Goal: Task Accomplishment & Management: Manage account settings

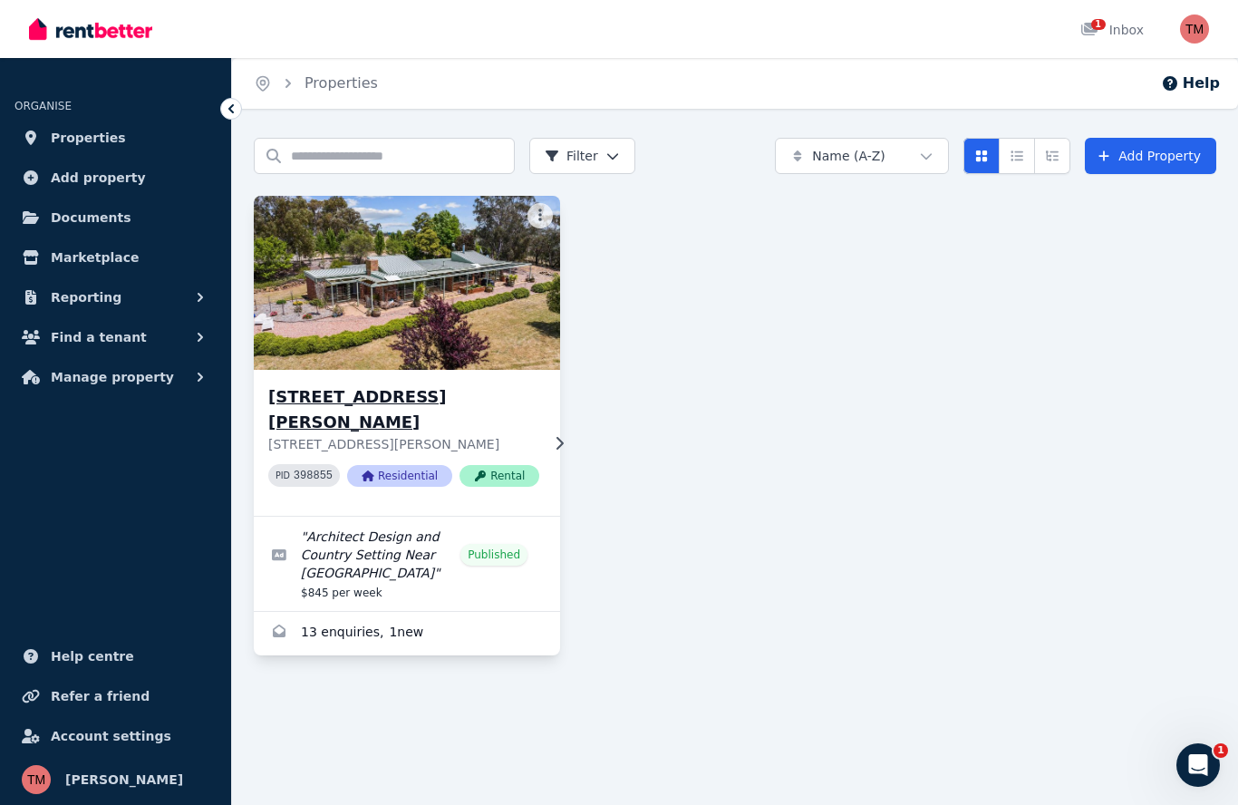
click at [354, 265] on img at bounding box center [407, 282] width 322 height 183
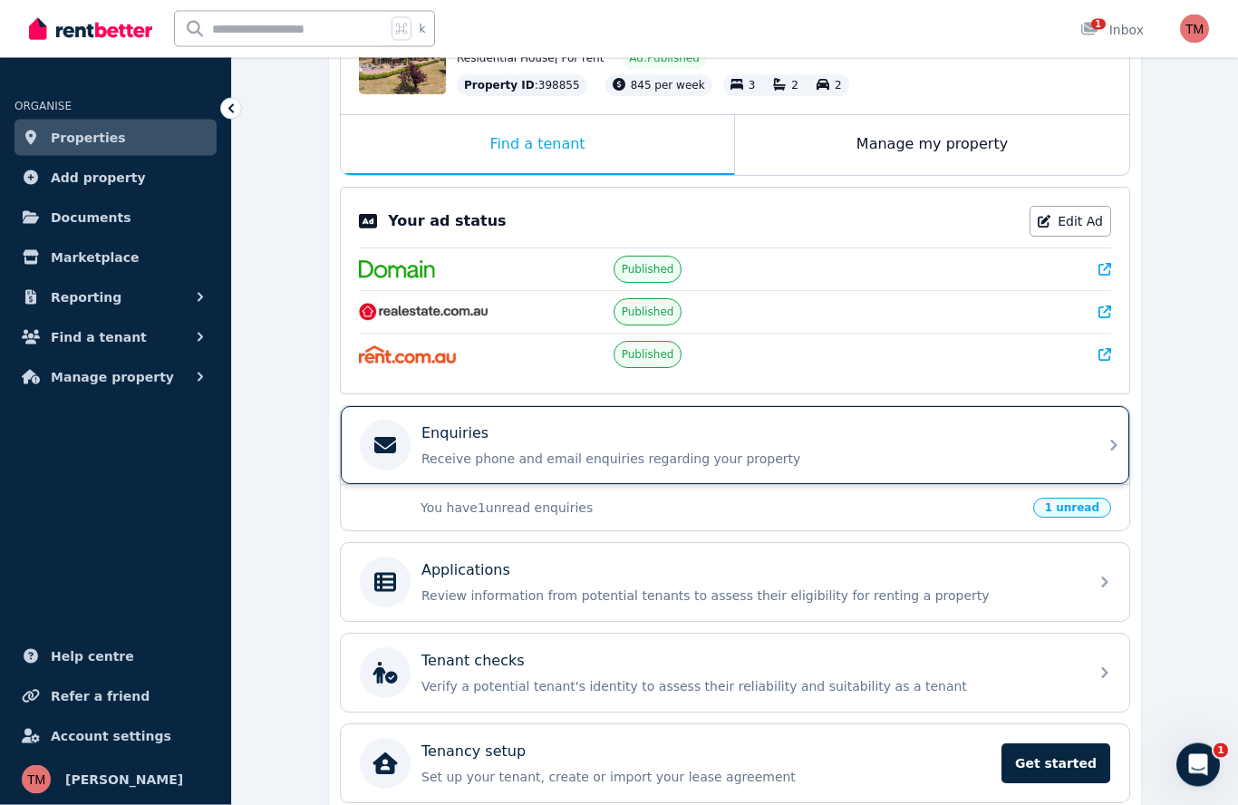
scroll to position [243, 0]
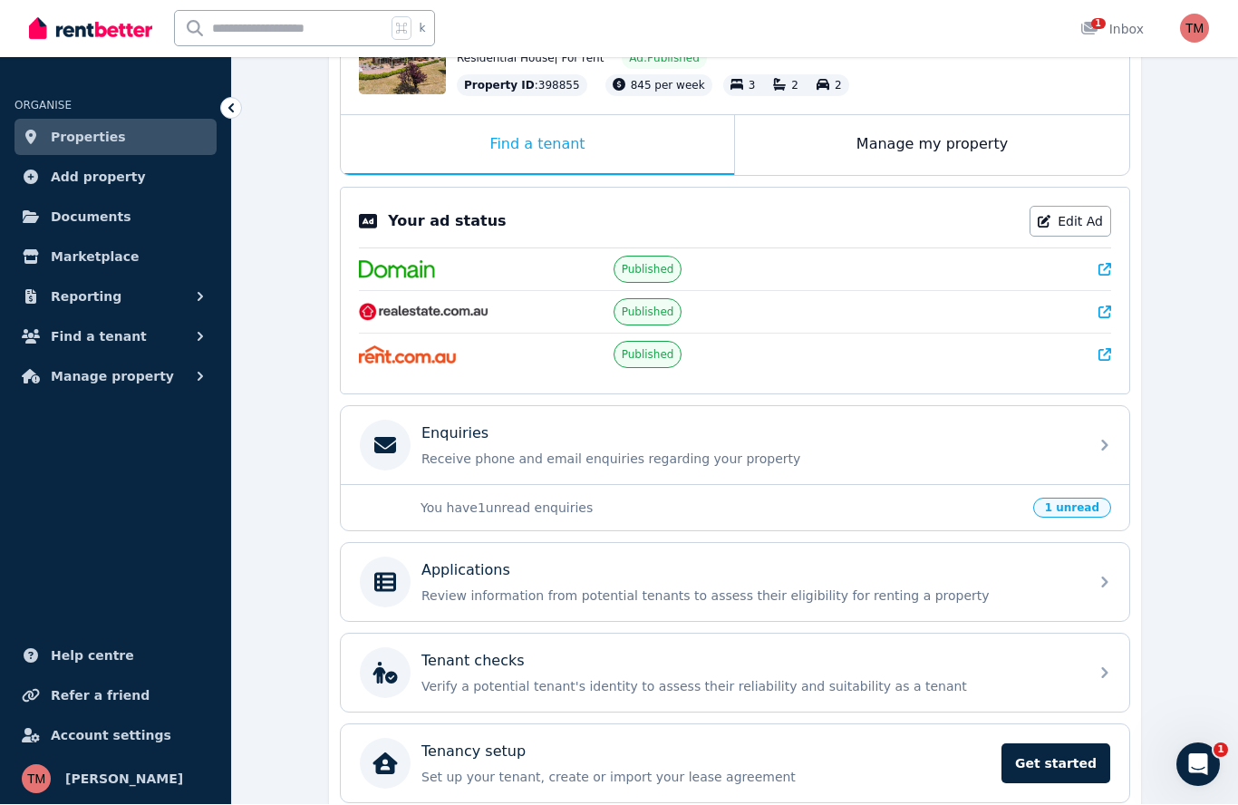
click at [1078, 507] on span "1 unread" at bounding box center [1072, 508] width 78 height 20
click at [1099, 26] on span "1" at bounding box center [1098, 24] width 14 height 11
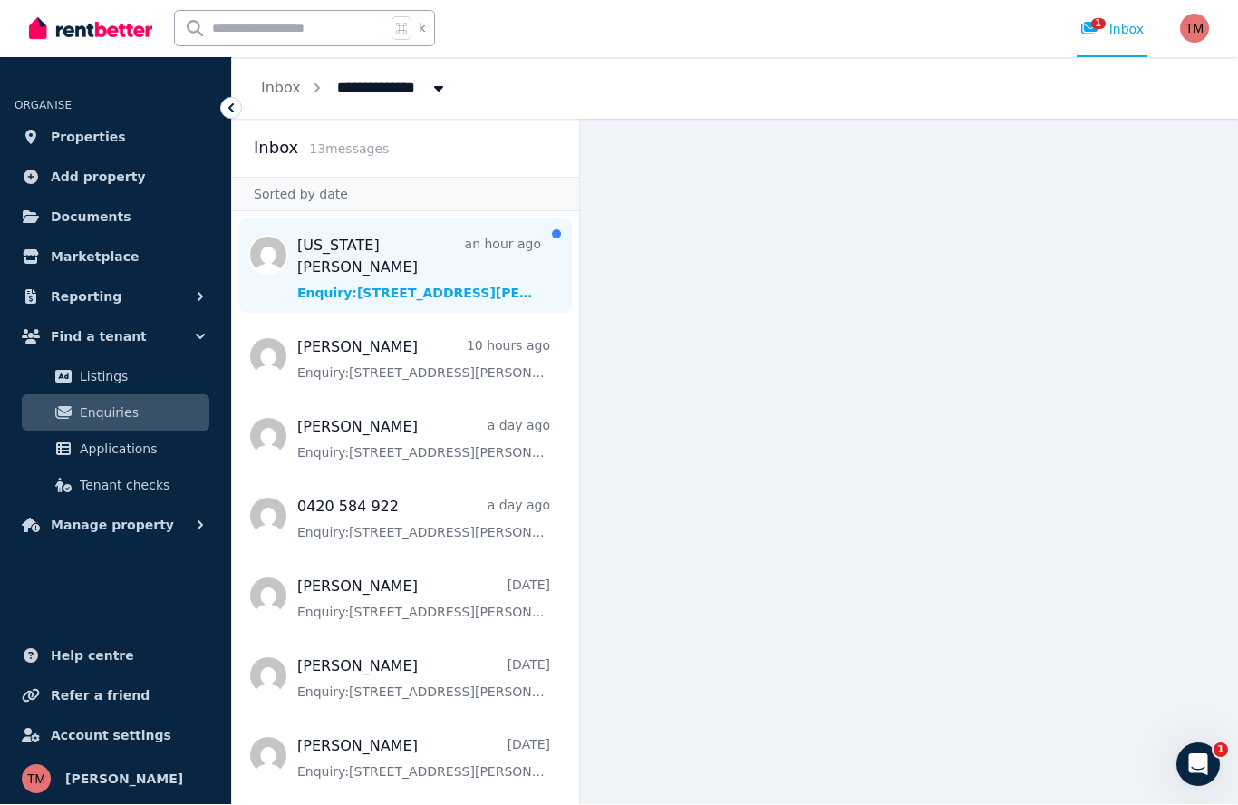
click at [513, 219] on span "Message list" at bounding box center [405, 266] width 347 height 94
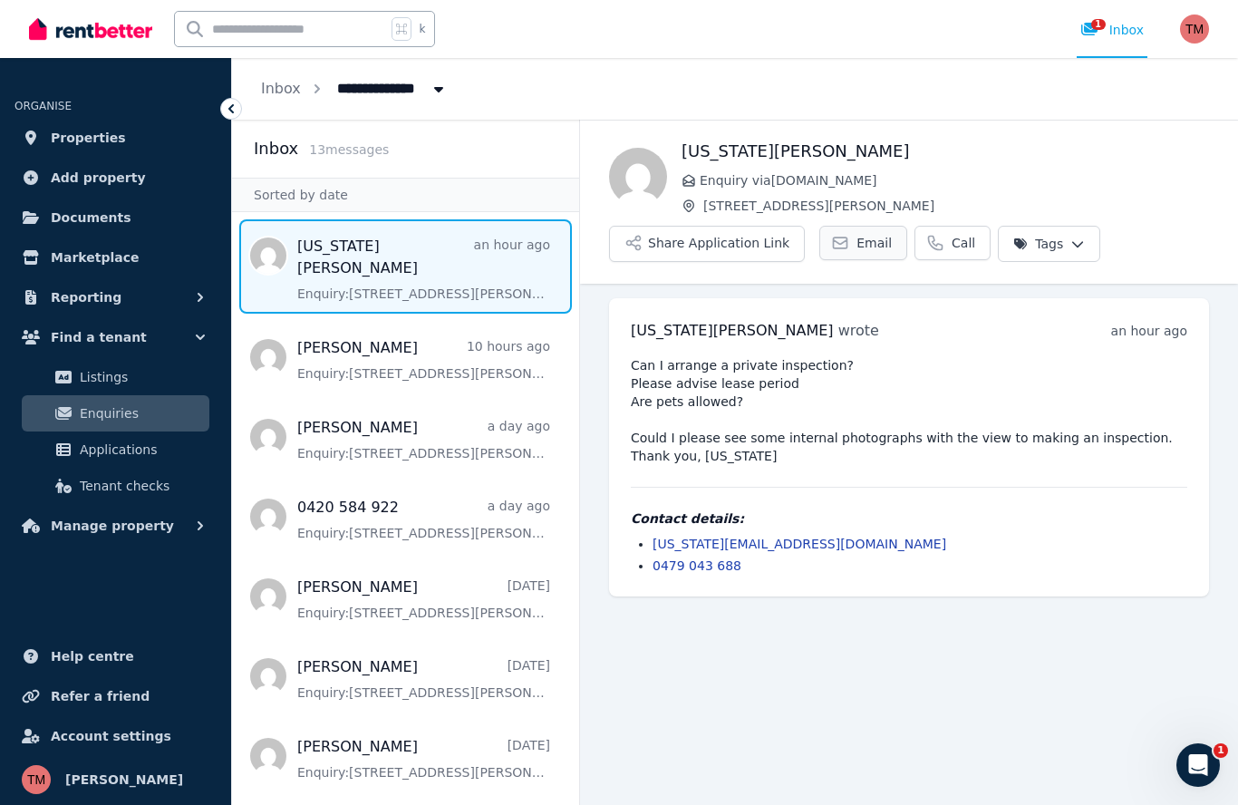
scroll to position [79, 0]
click at [856, 234] on span "Email" at bounding box center [873, 243] width 35 height 18
click at [93, 140] on span "Properties" at bounding box center [88, 138] width 75 height 22
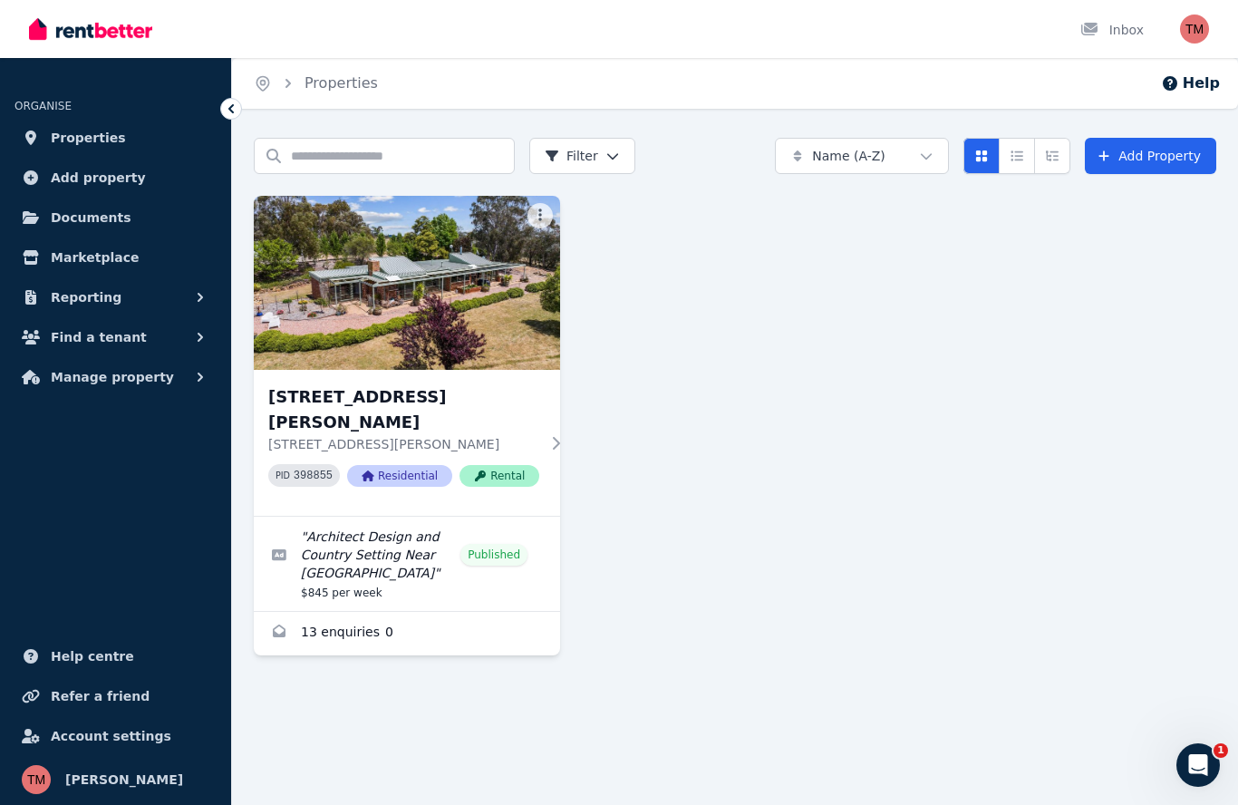
click at [402, 333] on img at bounding box center [407, 283] width 306 height 174
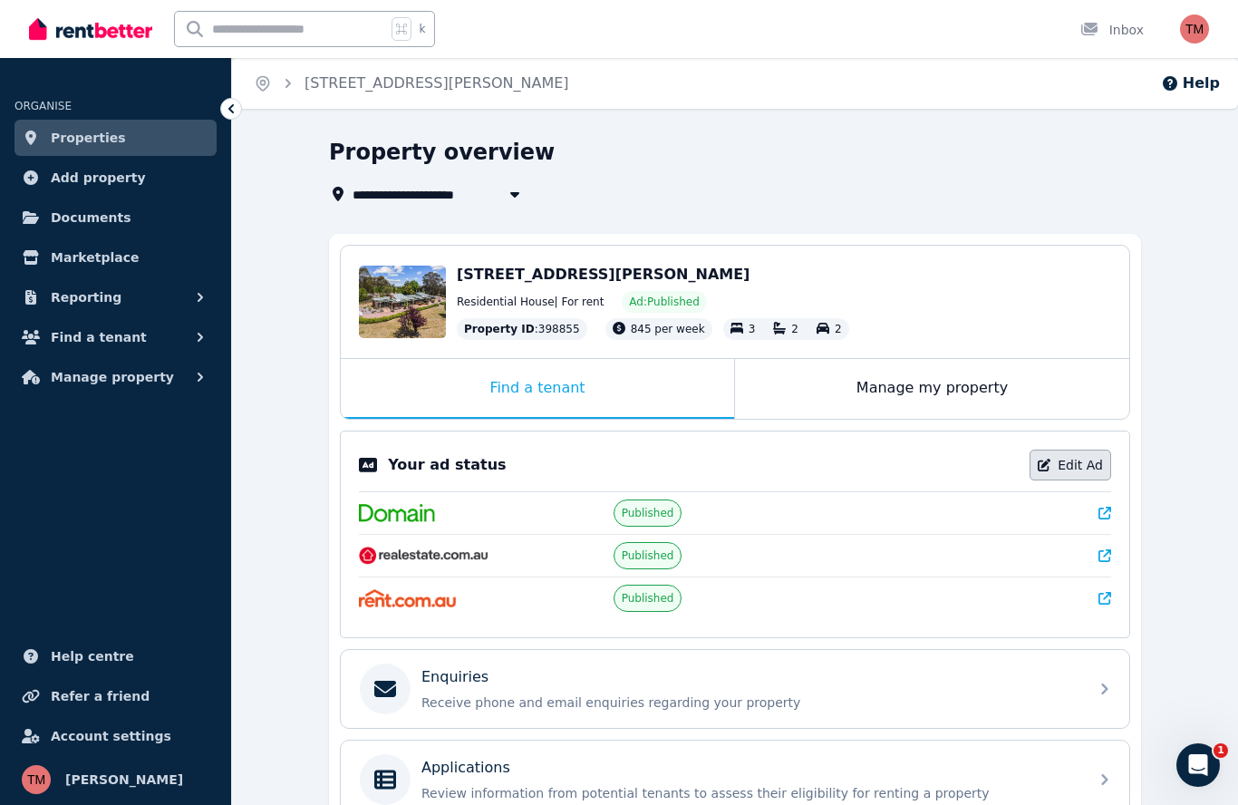
click at [1067, 466] on link "Edit Ad" at bounding box center [1070, 464] width 82 height 31
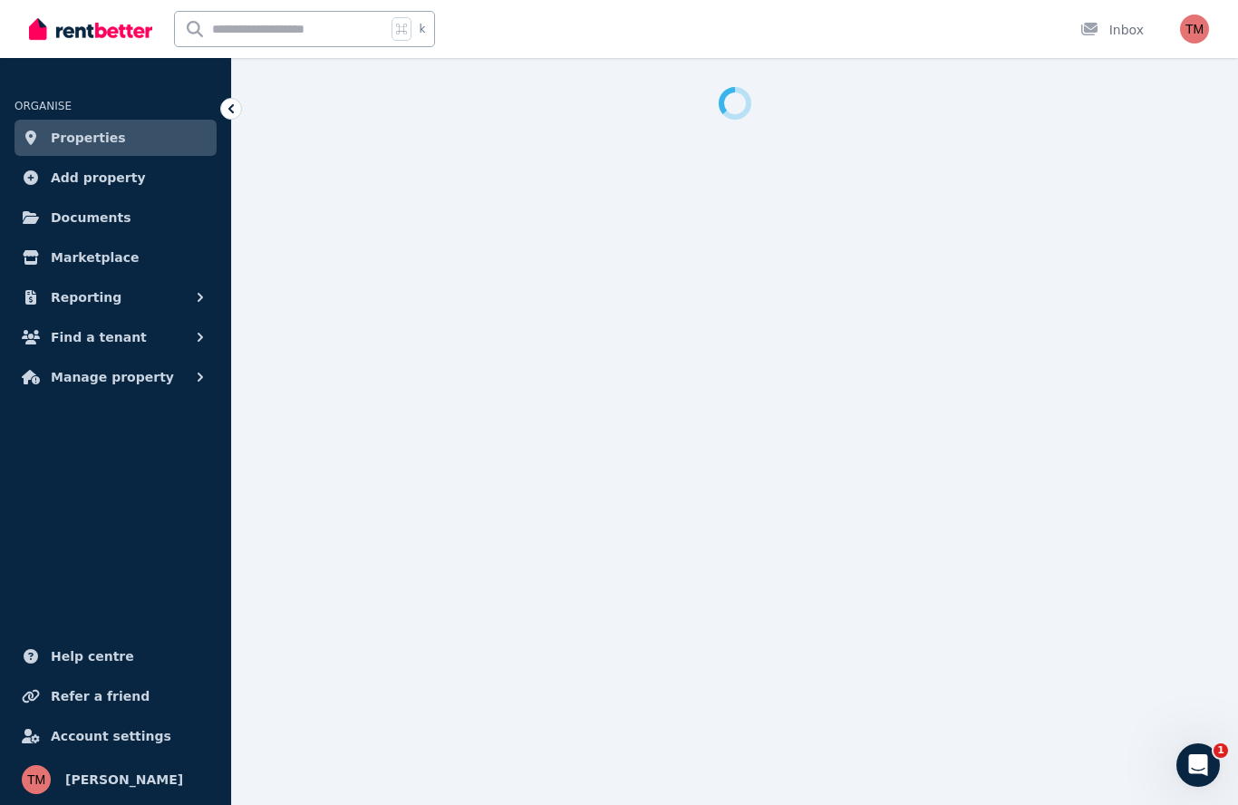
select select "**********"
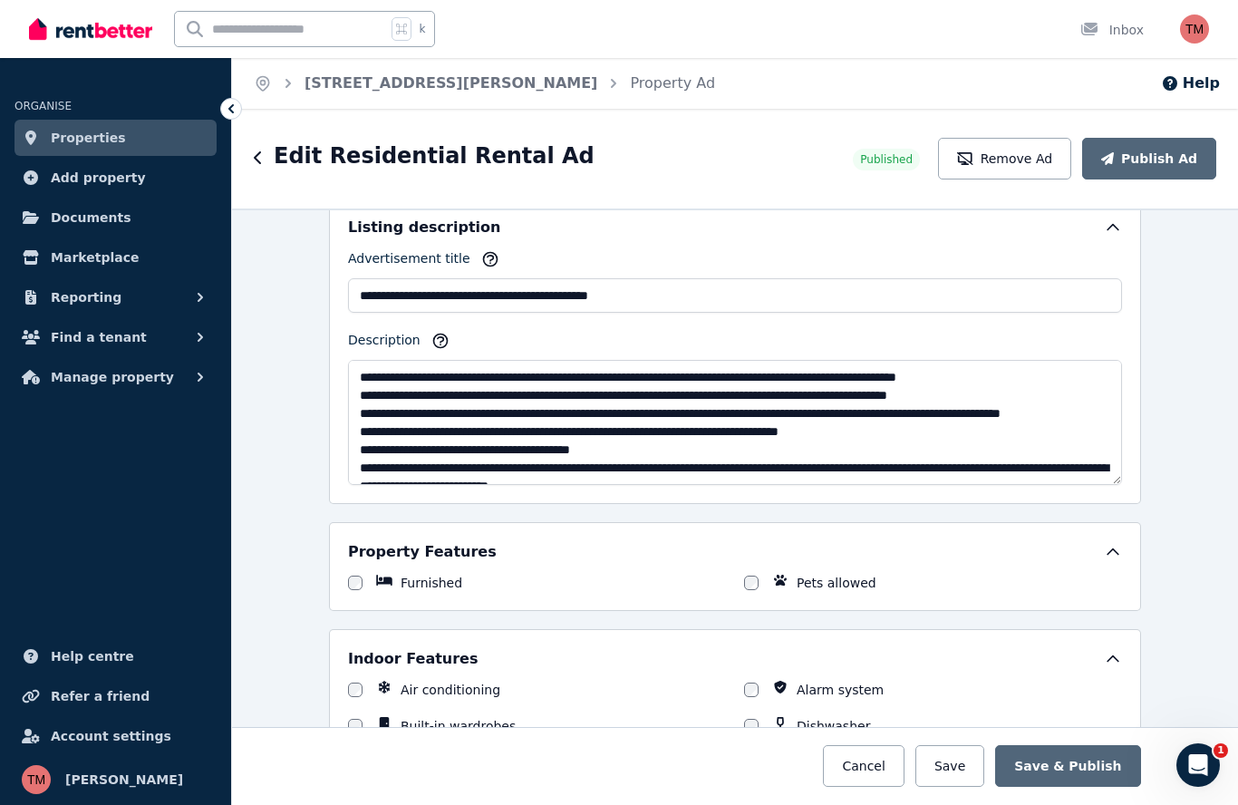
scroll to position [1043, 0]
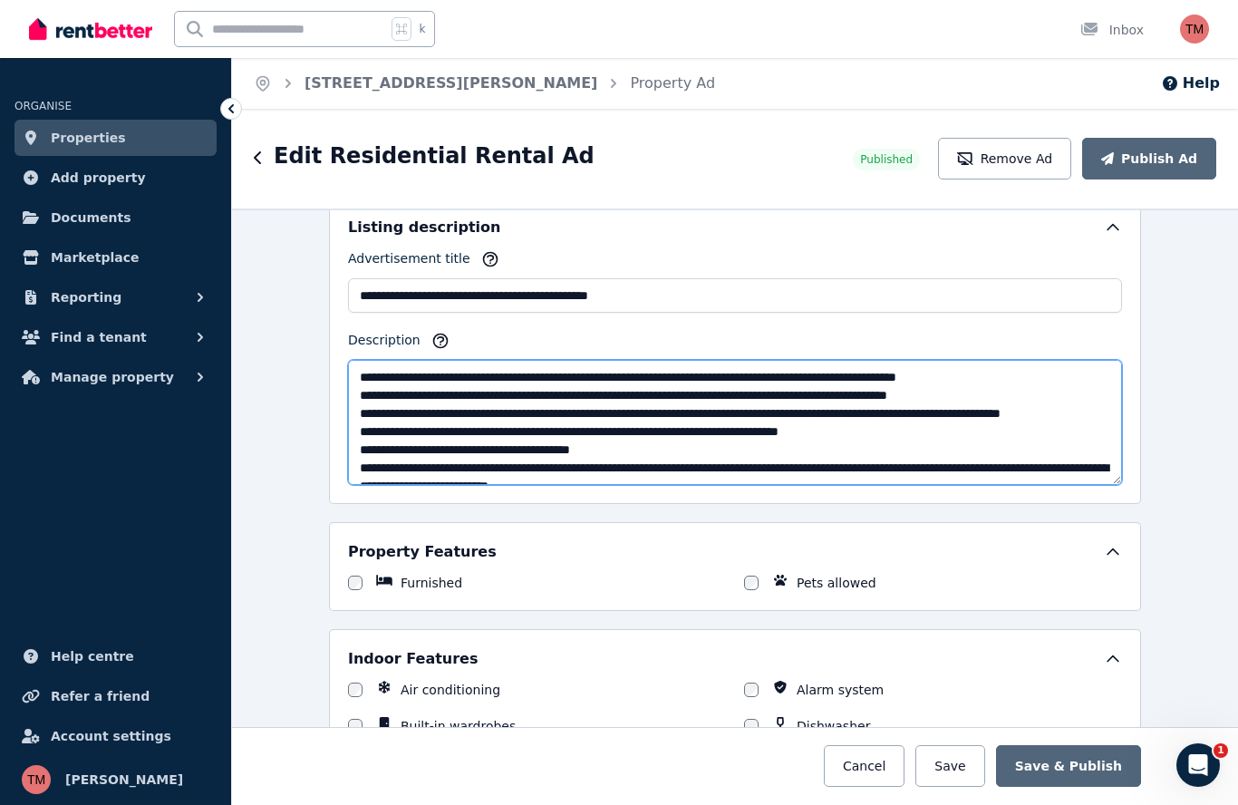
click at [911, 413] on textarea "Description" at bounding box center [735, 422] width 774 height 125
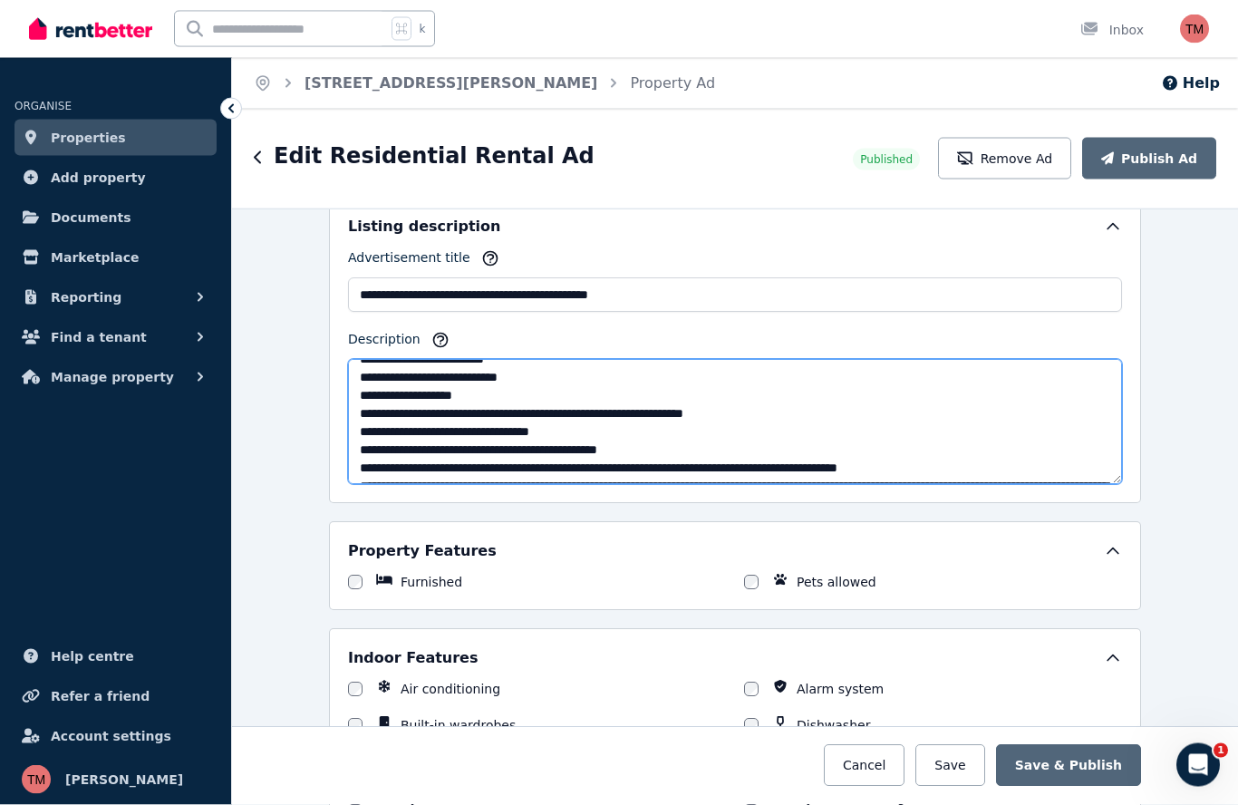
scroll to position [214, 0]
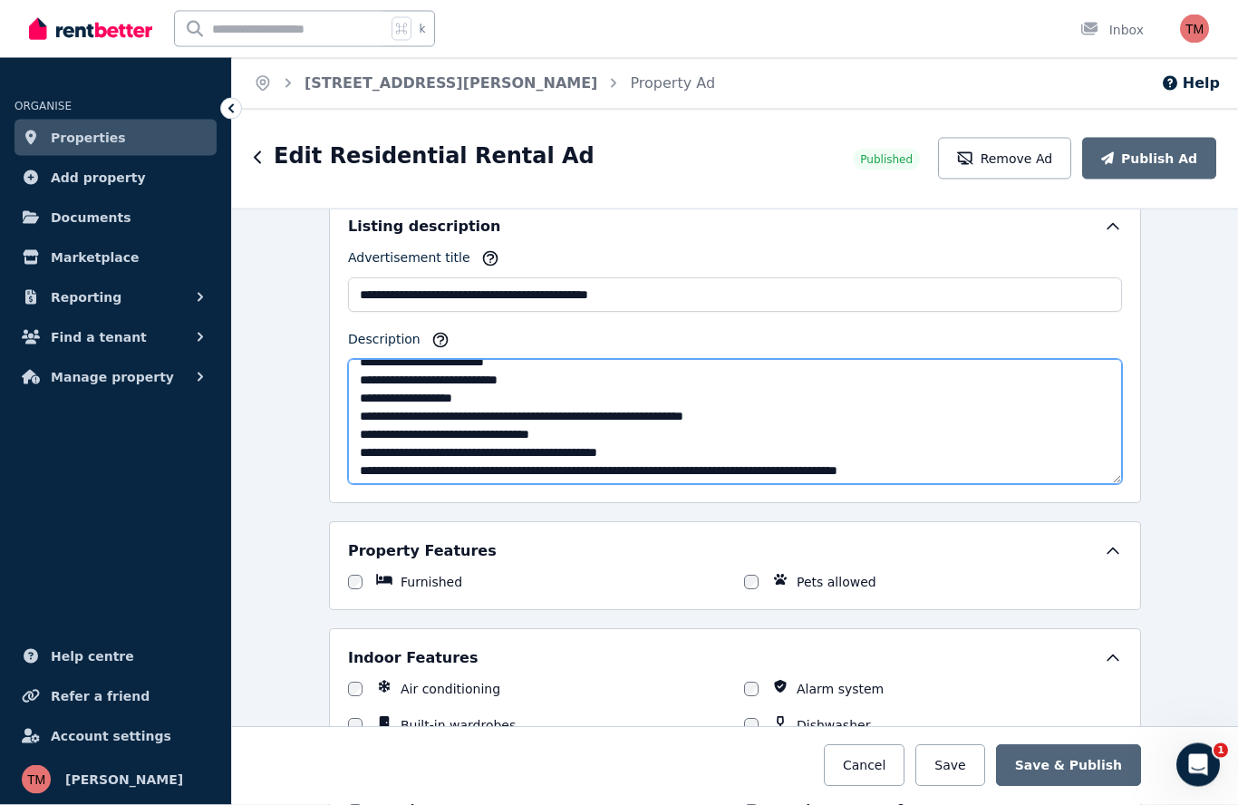
click at [413, 439] on textarea "Description" at bounding box center [735, 422] width 774 height 125
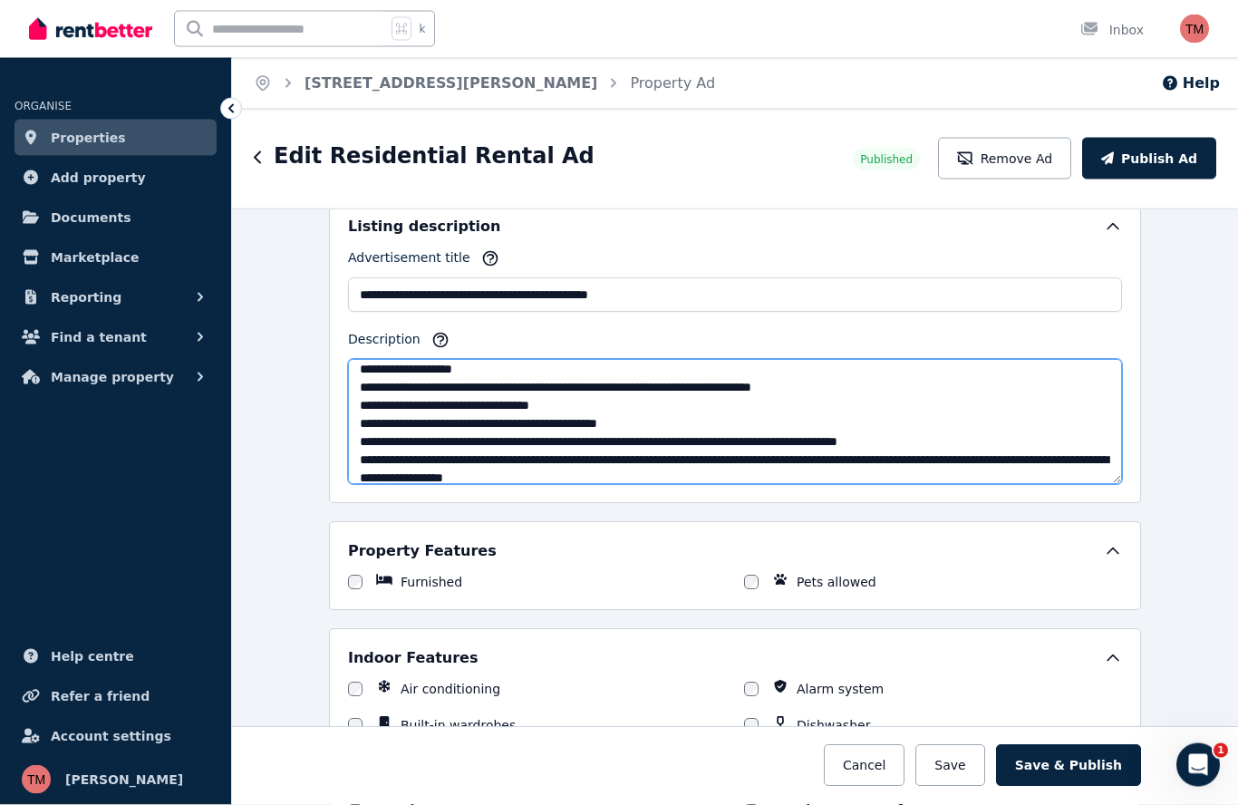
scroll to position [251, 0]
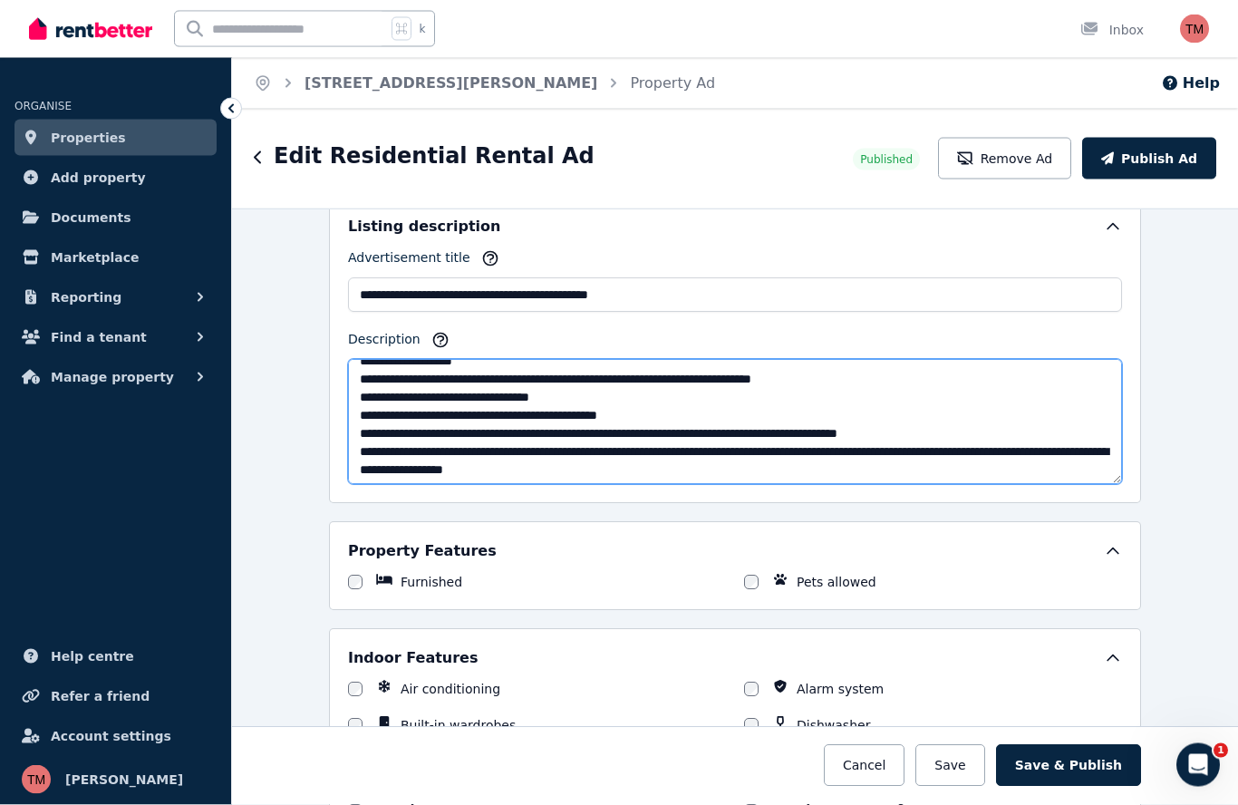
click at [702, 437] on textarea "Description" at bounding box center [735, 422] width 774 height 125
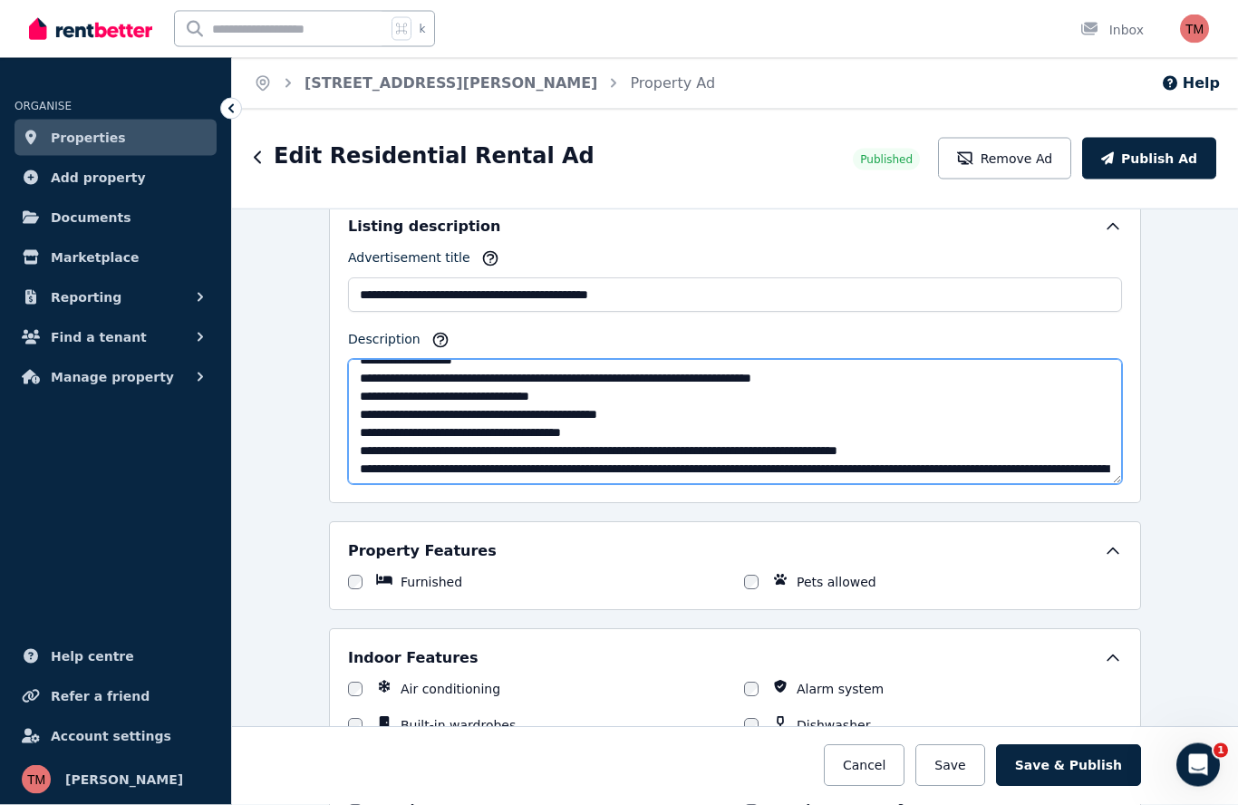
click at [418, 456] on textarea "Description" at bounding box center [735, 422] width 774 height 125
click at [519, 451] on textarea "Description" at bounding box center [735, 422] width 774 height 125
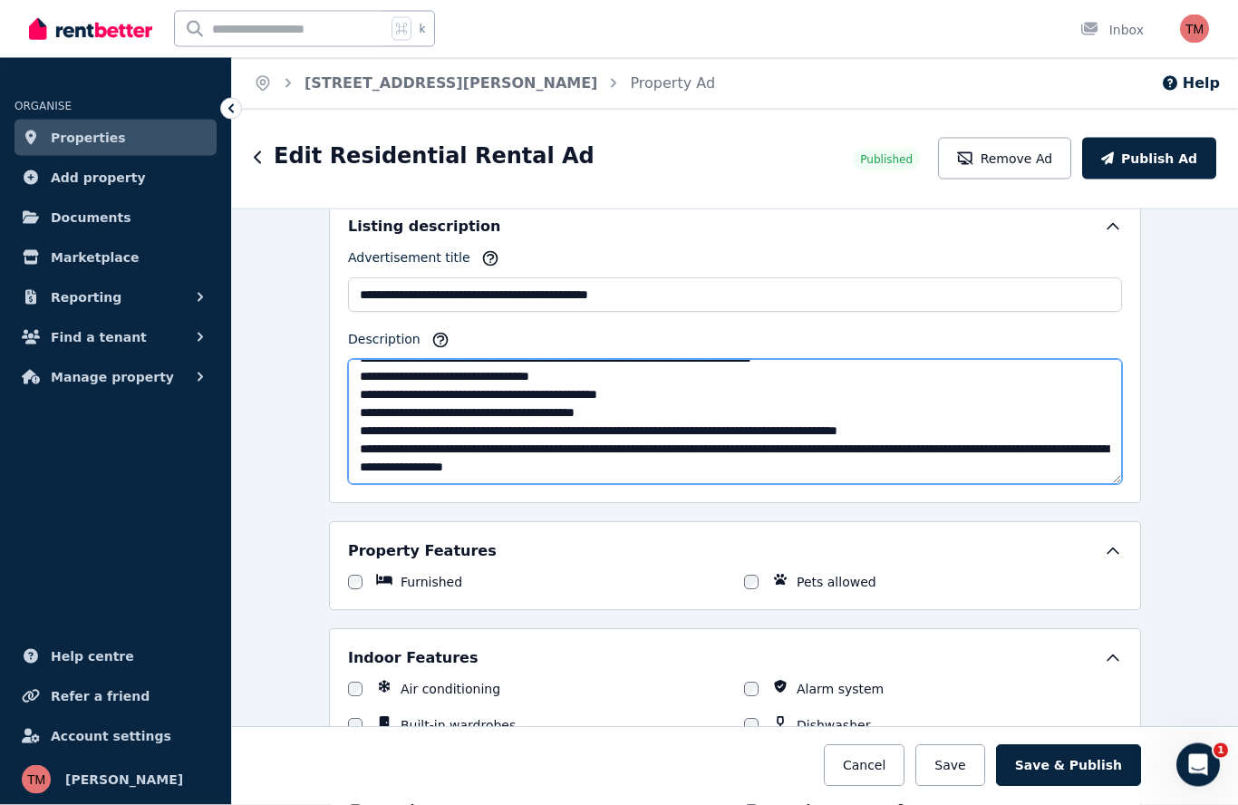
scroll to position [290, 0]
click at [668, 412] on textarea "Description" at bounding box center [735, 422] width 774 height 125
drag, startPoint x: 619, startPoint y: 430, endPoint x: 342, endPoint y: 438, distance: 277.3
click at [342, 438] on div "**********" at bounding box center [735, 351] width 812 height 306
click at [702, 399] on textarea "Description" at bounding box center [735, 422] width 774 height 125
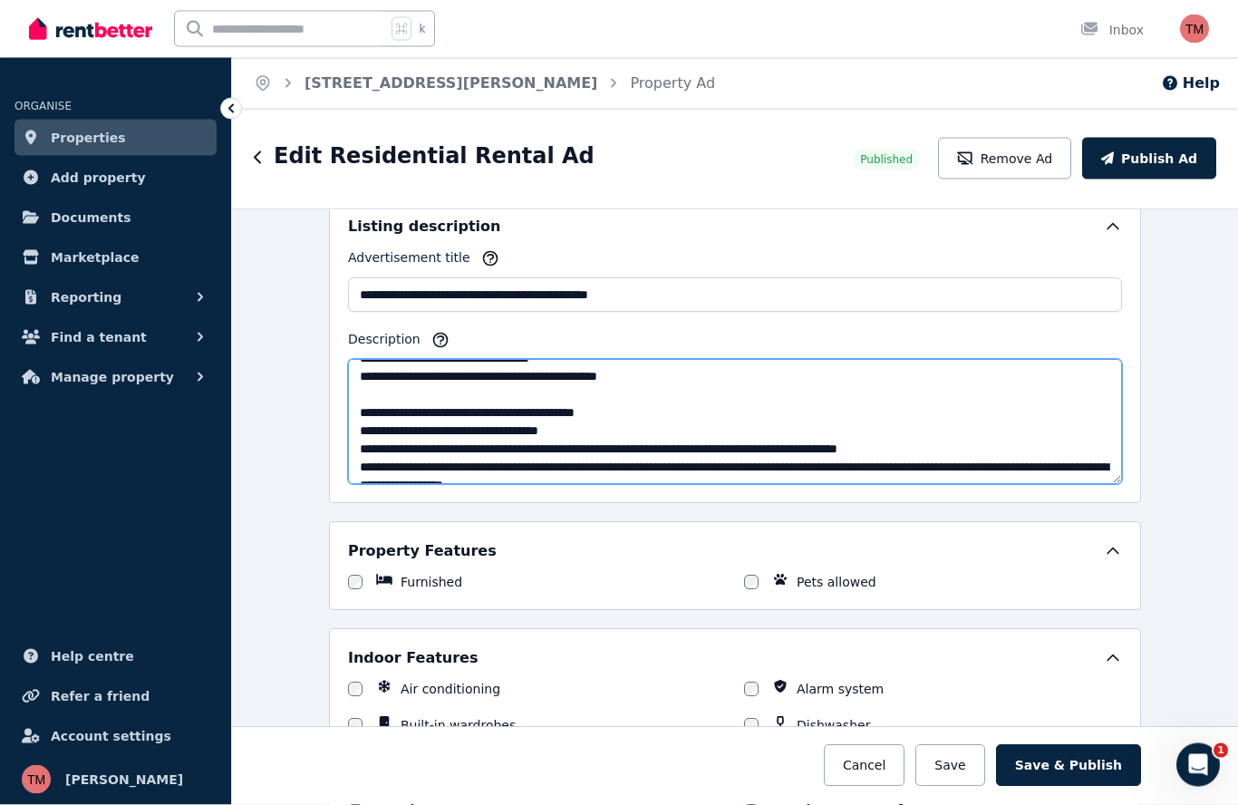
paste textarea "**********"
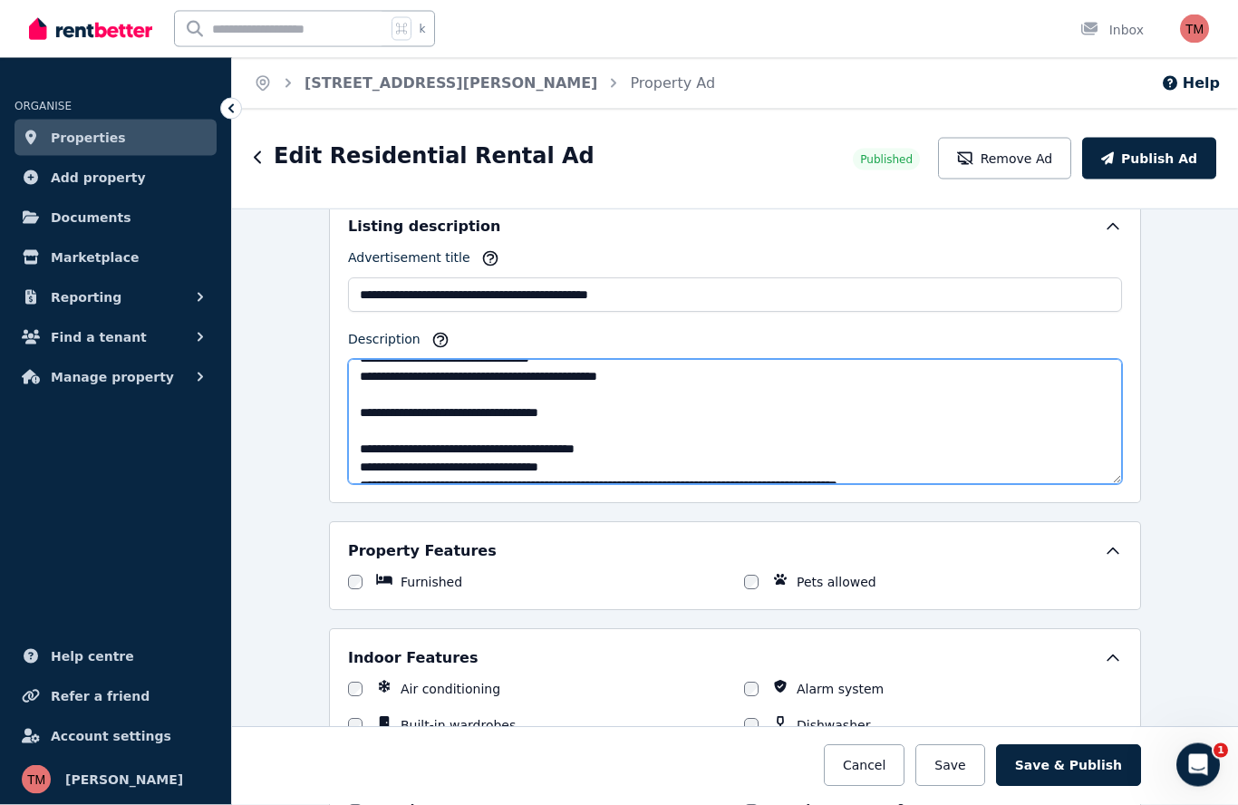
click at [372, 414] on textarea "Description" at bounding box center [735, 422] width 774 height 125
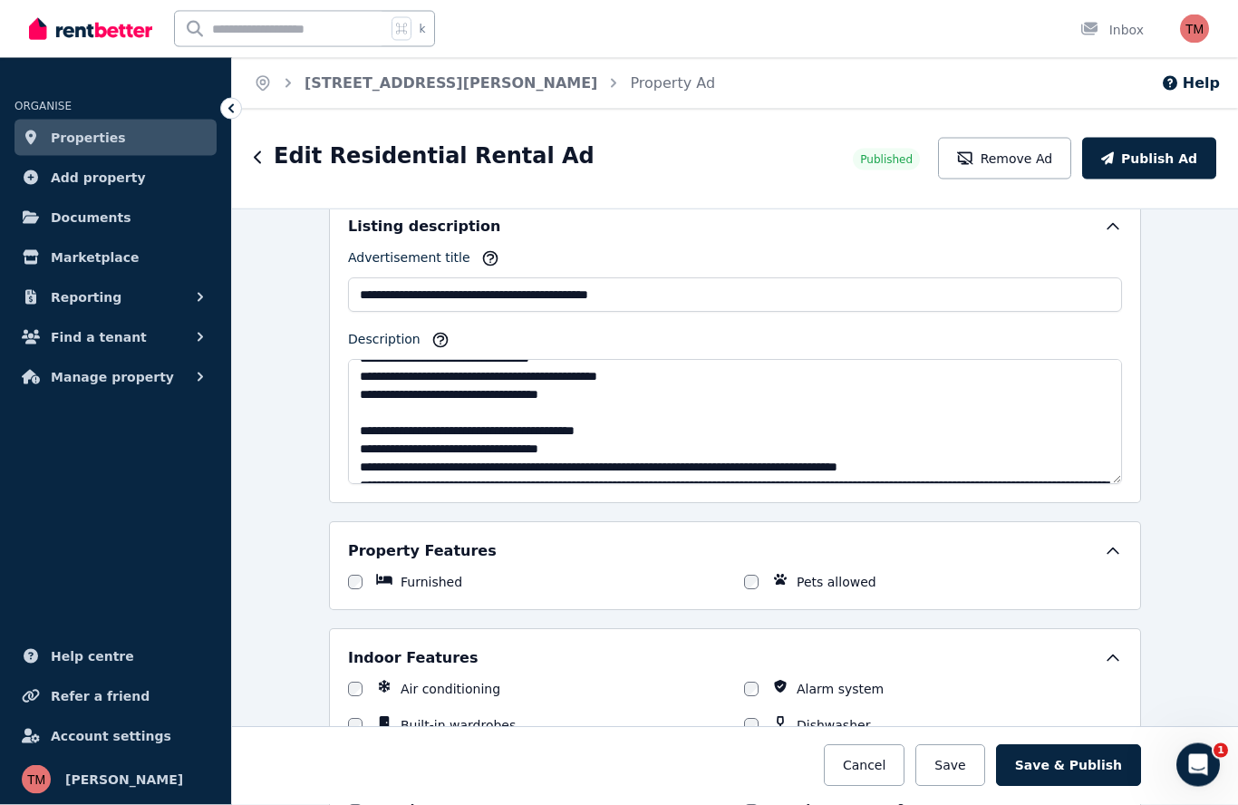
drag, startPoint x: 444, startPoint y: 429, endPoint x: 396, endPoint y: 438, distance: 48.7
click at [0, 0] on html "**********" at bounding box center [619, 402] width 1238 height 805
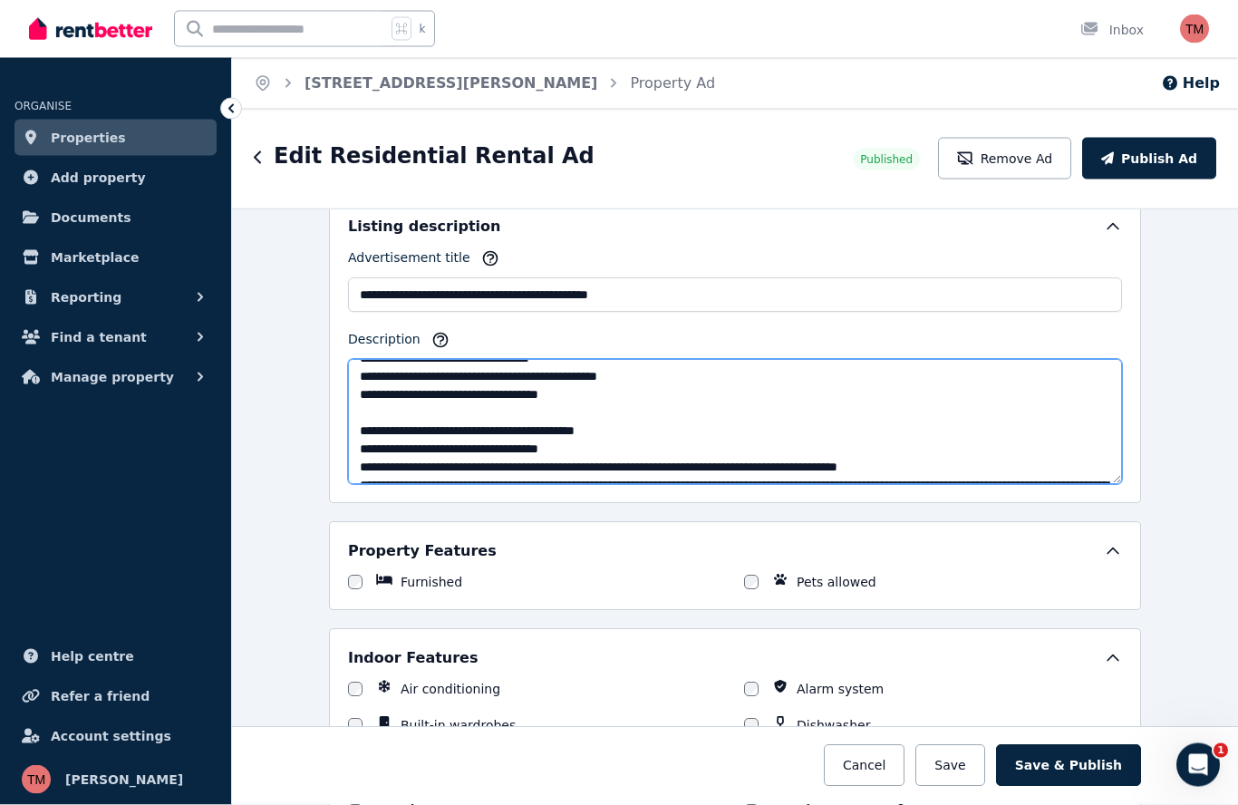
click at [396, 438] on textarea "Description" at bounding box center [735, 422] width 774 height 125
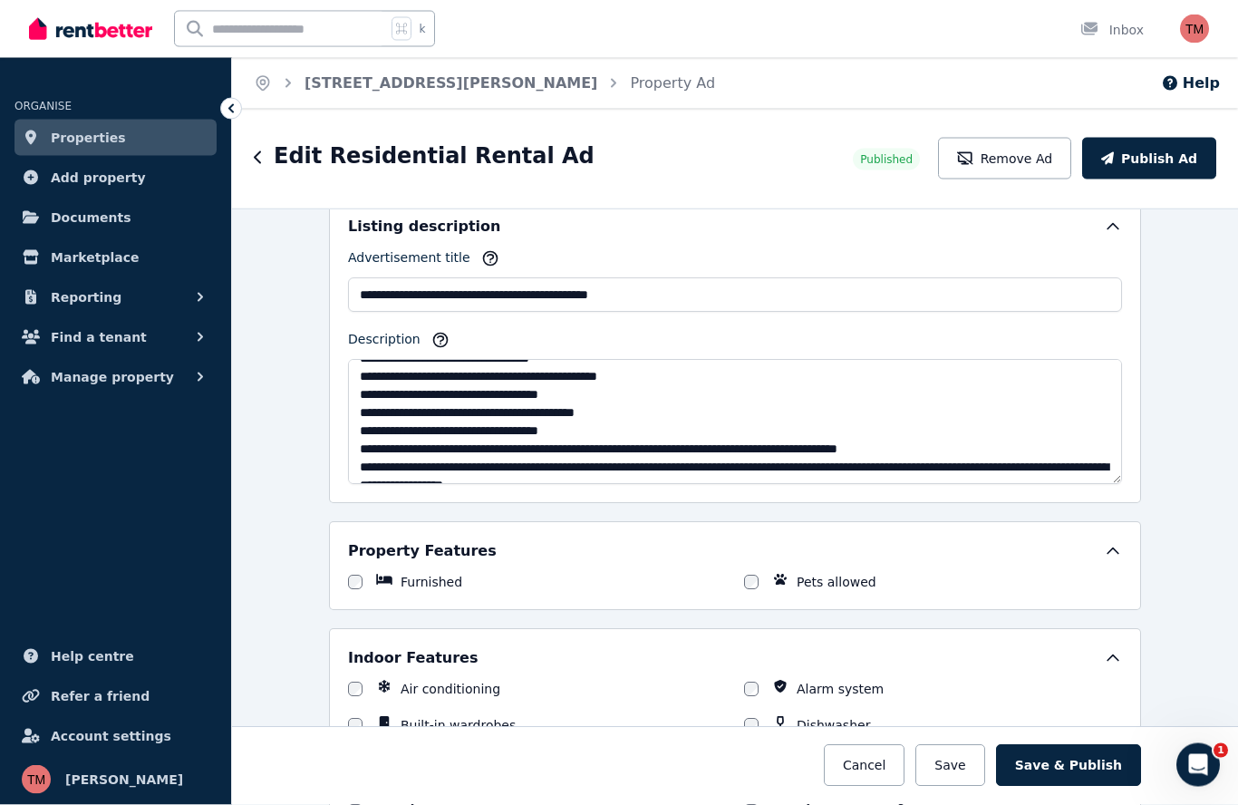
drag, startPoint x: 403, startPoint y: 448, endPoint x: 689, endPoint y: 449, distance: 286.3
click at [0, 0] on html "**********" at bounding box center [619, 402] width 1238 height 805
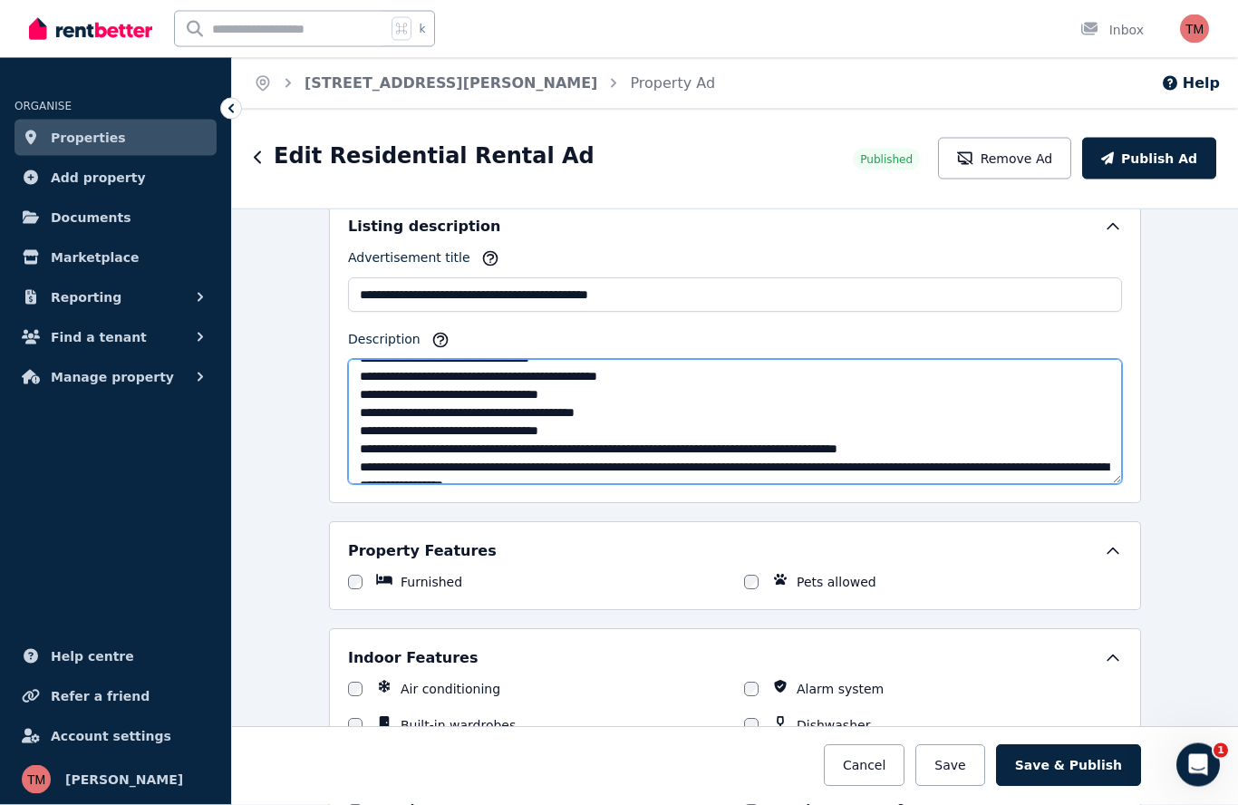
click at [689, 449] on textarea "Description" at bounding box center [735, 422] width 774 height 125
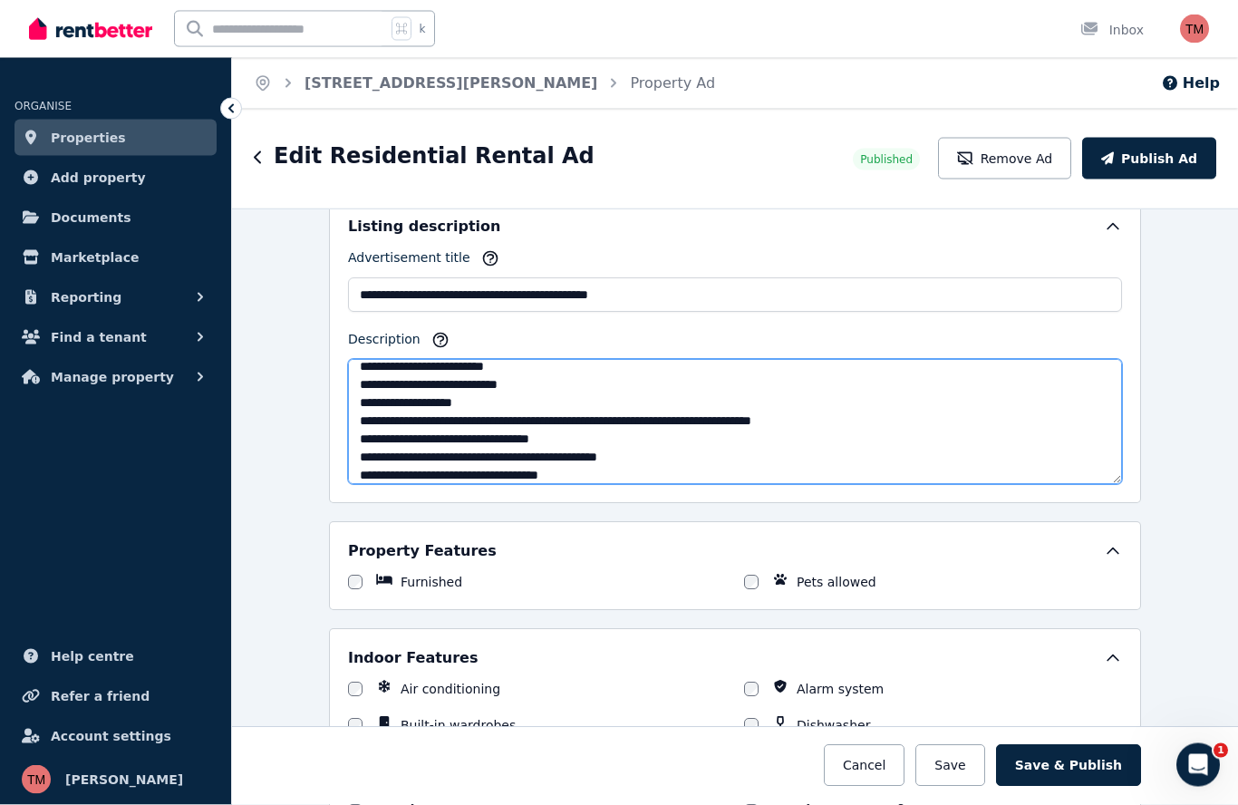
scroll to position [206, 0]
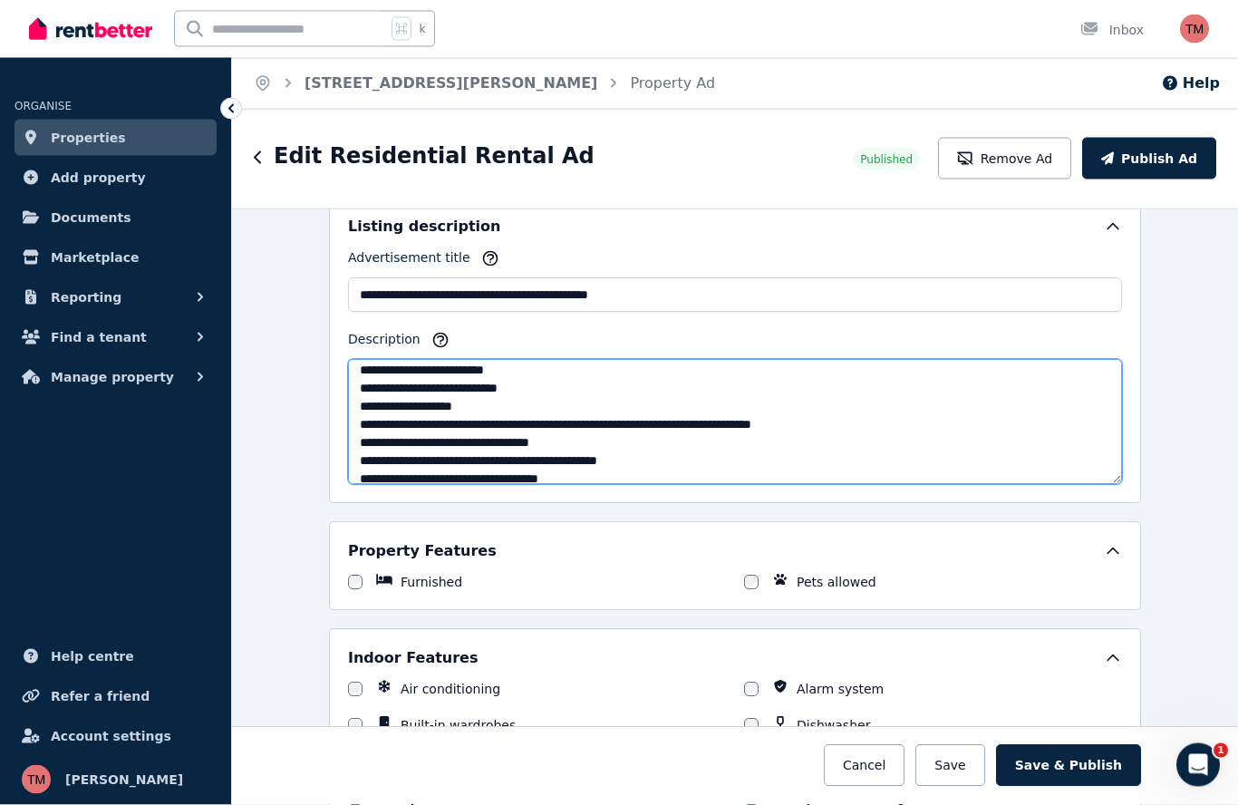
click at [511, 429] on textarea "Description" at bounding box center [735, 422] width 774 height 125
click at [894, 428] on textarea "Description" at bounding box center [735, 422] width 774 height 125
click at [557, 427] on textarea "Description" at bounding box center [735, 422] width 774 height 125
click at [581, 434] on textarea "Description" at bounding box center [735, 422] width 774 height 125
click at [572, 426] on textarea "Description" at bounding box center [735, 422] width 774 height 125
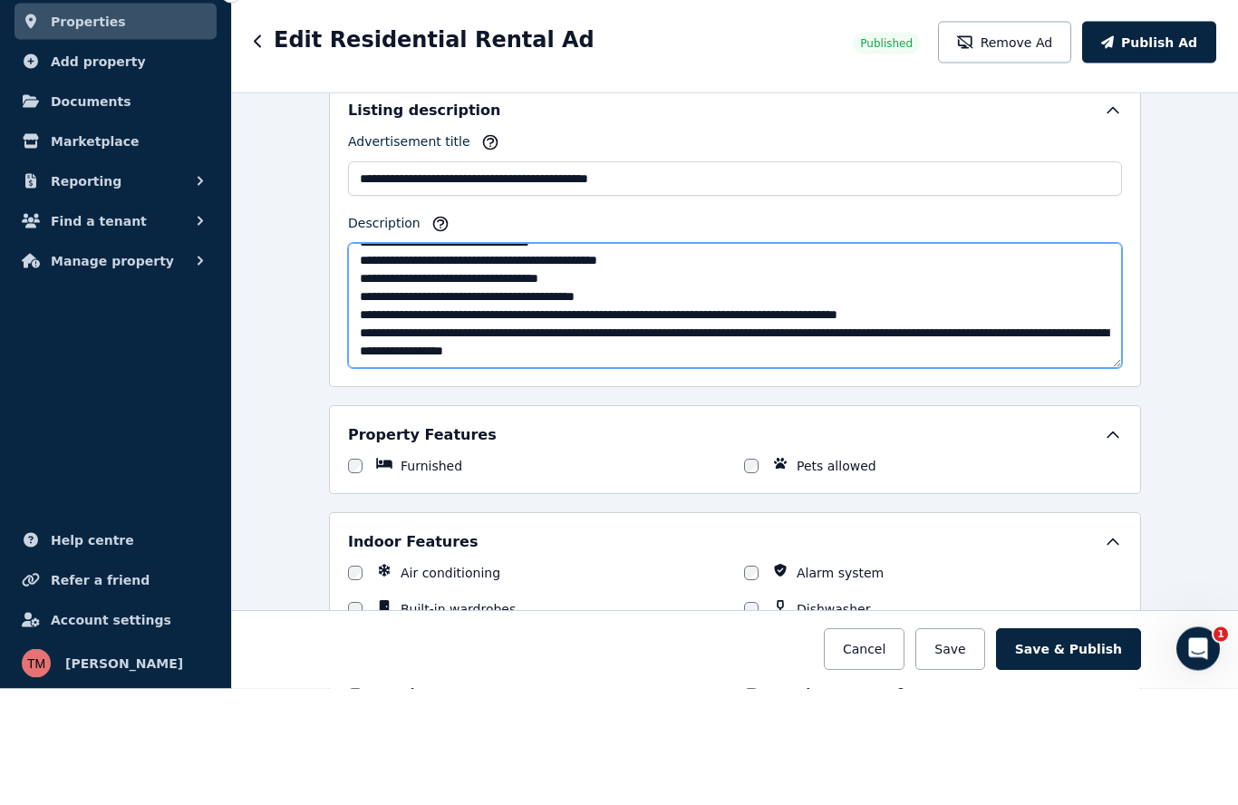
scroll to position [308, 0]
click at [673, 360] on textarea "Description" at bounding box center [735, 422] width 774 height 125
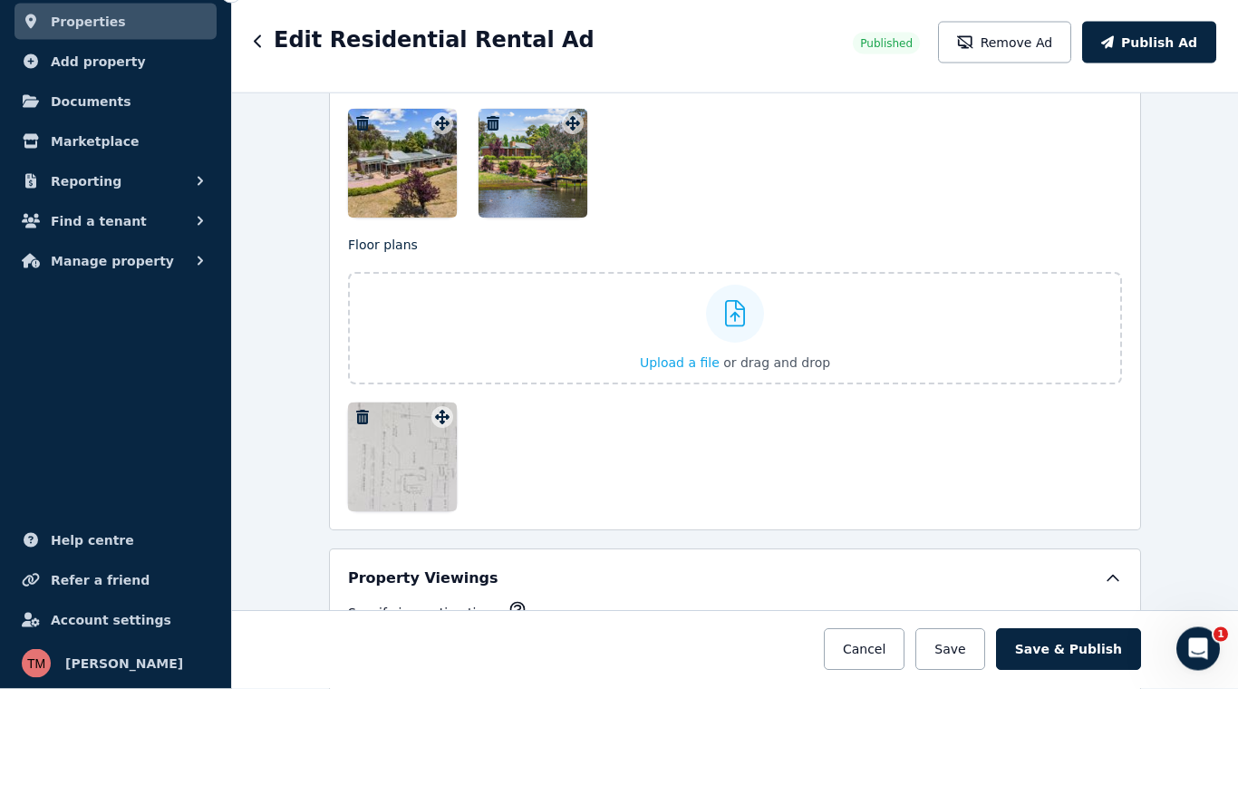
scroll to position [2341, 0]
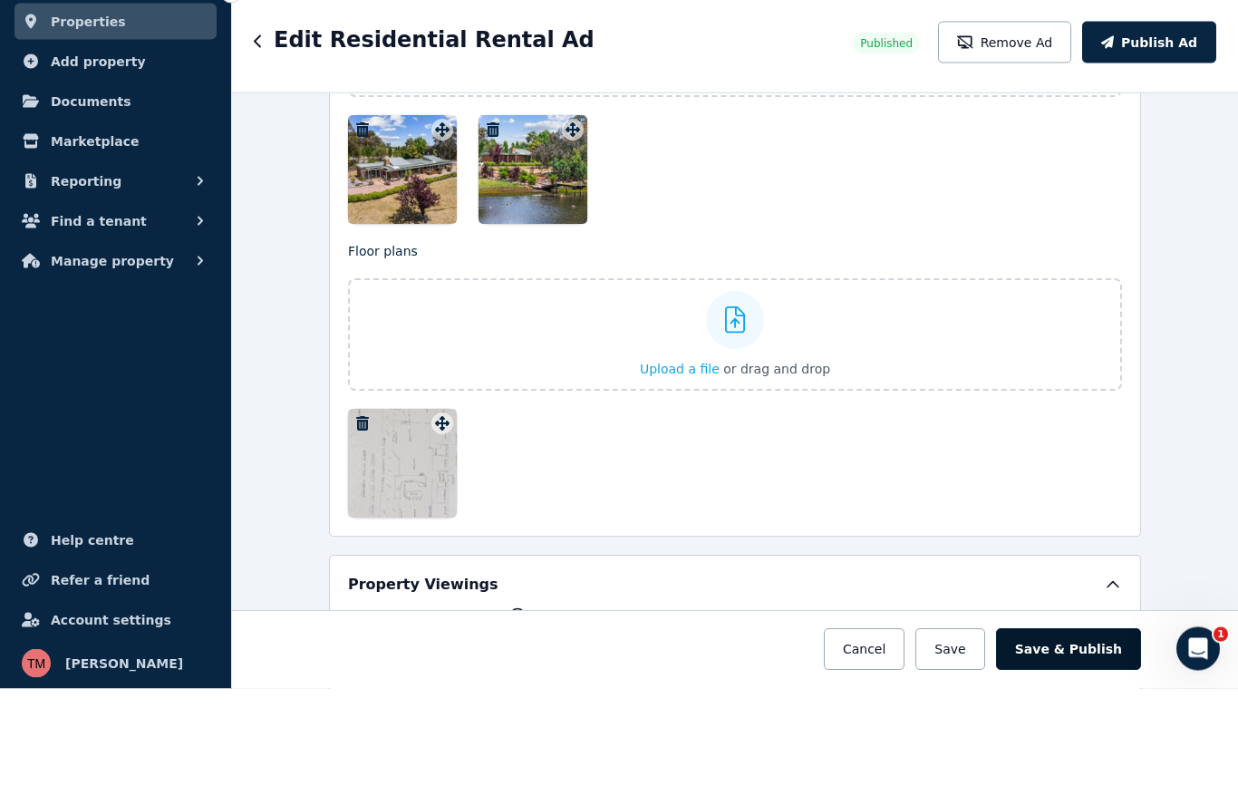
type textarea "**********"
click at [1082, 745] on button "Save & Publish" at bounding box center [1068, 766] width 145 height 42
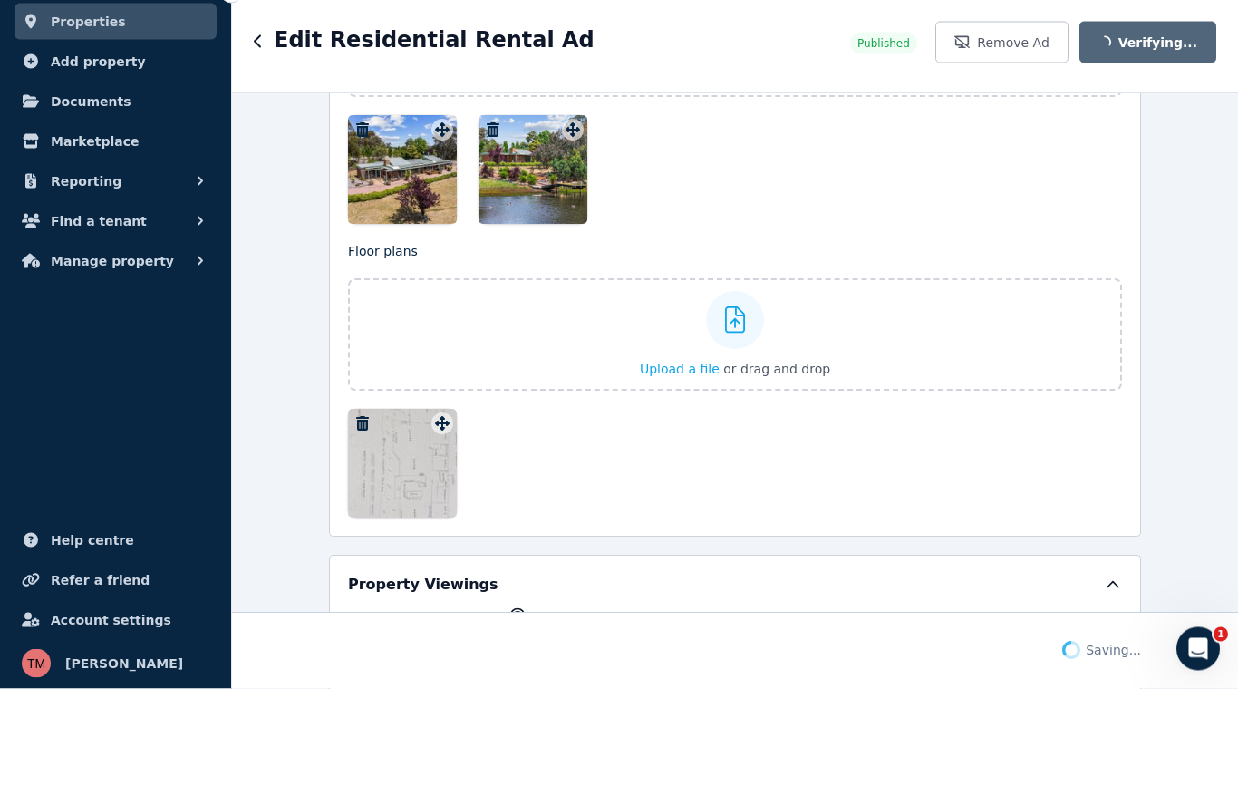
scroll to position [79, 0]
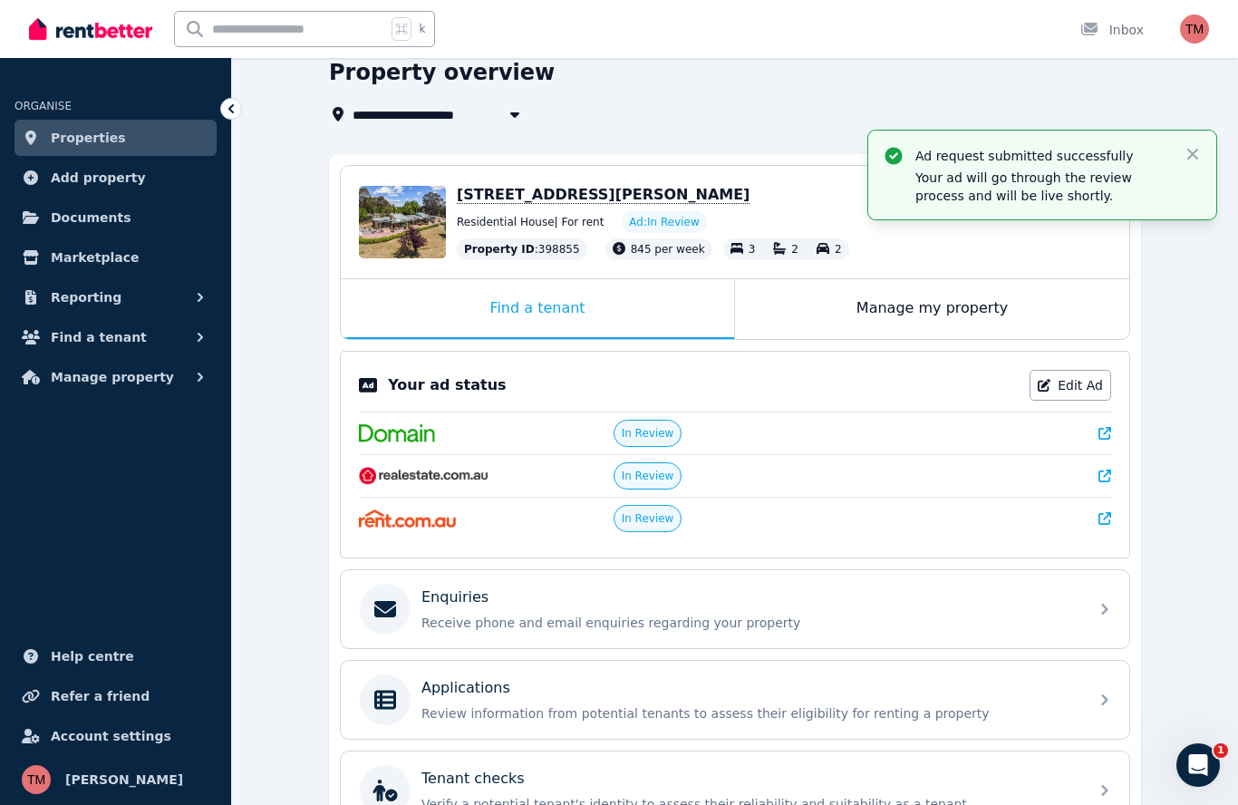
scroll to position [101, 0]
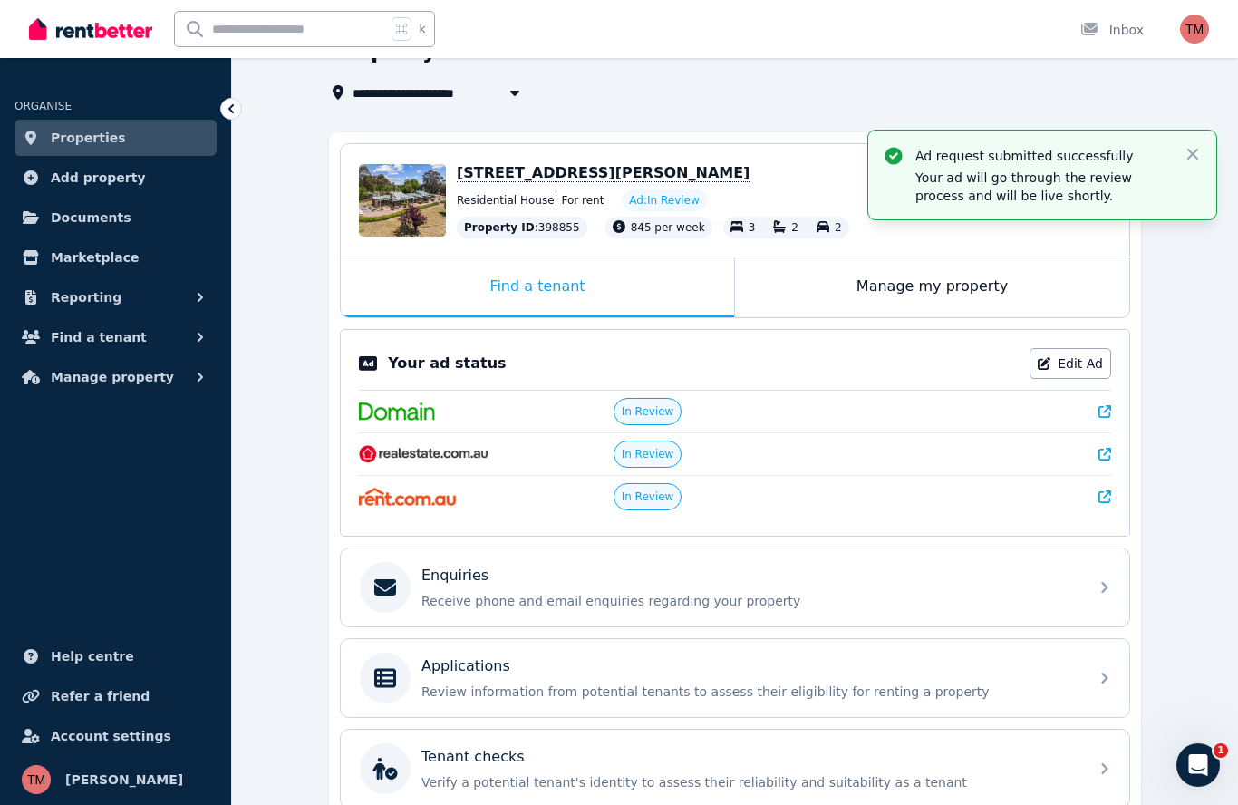
click at [598, 181] on span "[STREET_ADDRESS][PERSON_NAME]" at bounding box center [603, 173] width 293 height 18
